Goal: Information Seeking & Learning: Learn about a topic

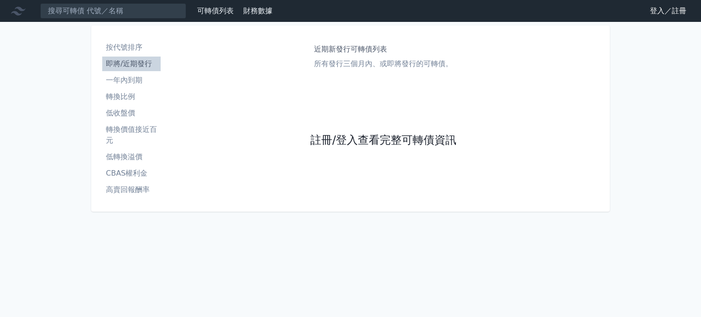
click at [347, 139] on link "註冊/登入查看完整可轉債資訊" at bounding box center [383, 140] width 146 height 15
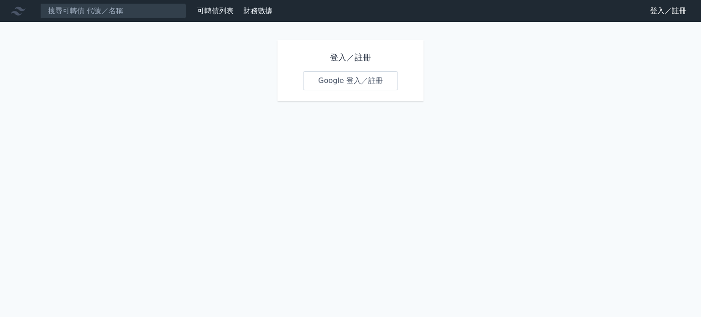
click at [340, 81] on link "Google 登入／註冊" at bounding box center [350, 80] width 95 height 19
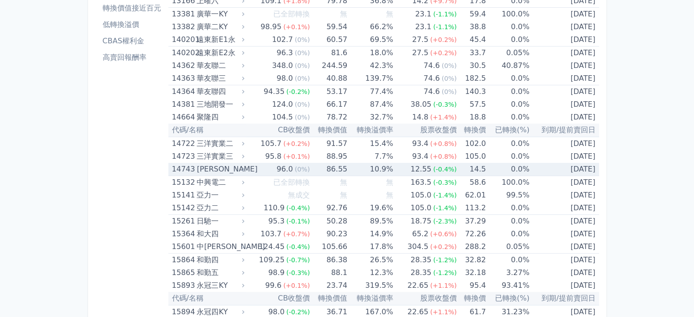
scroll to position [121, 0]
drag, startPoint x: 29, startPoint y: 157, endPoint x: 55, endPoint y: 157, distance: 25.6
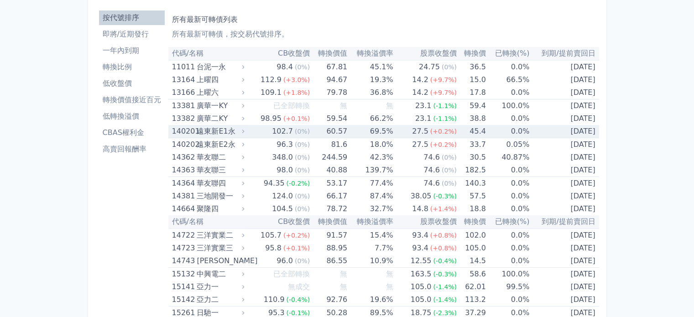
scroll to position [0, 0]
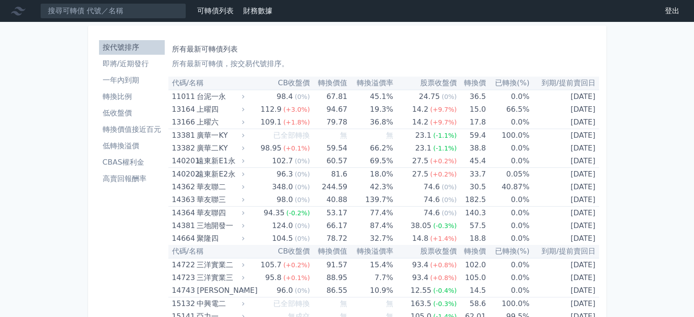
click at [261, 12] on link "財務數據" at bounding box center [257, 10] width 29 height 9
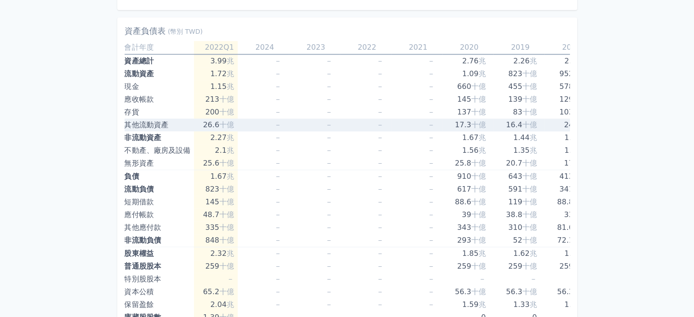
scroll to position [656, 0]
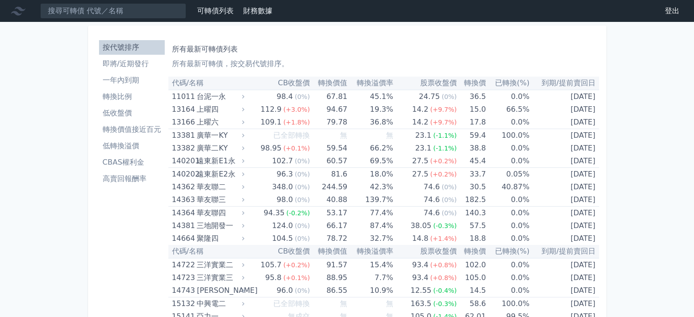
click at [127, 112] on li "低收盤價" at bounding box center [132, 113] width 66 height 11
